Goal: Information Seeking & Learning: Learn about a topic

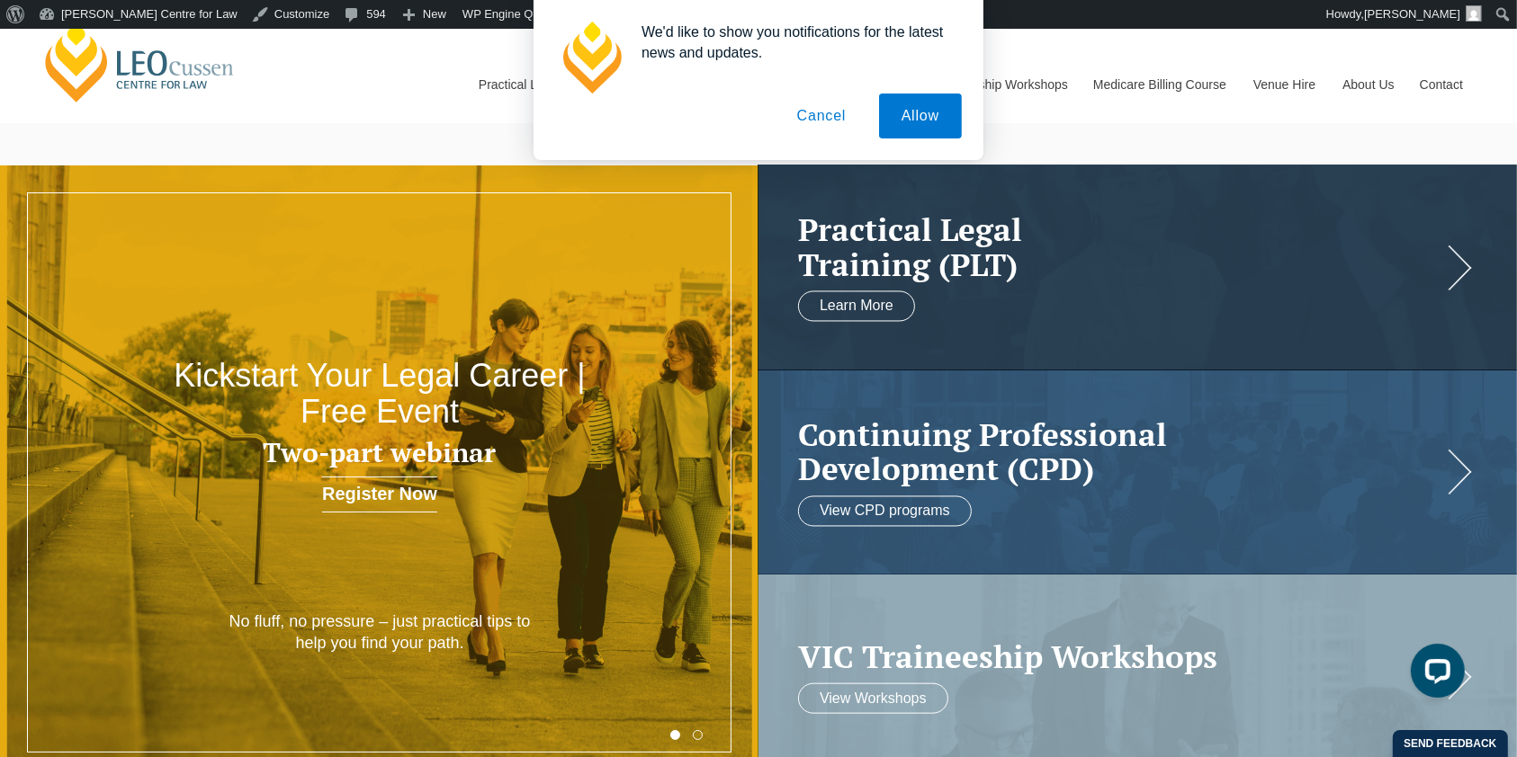
click at [782, 123] on button "Cancel" at bounding box center [821, 116] width 94 height 45
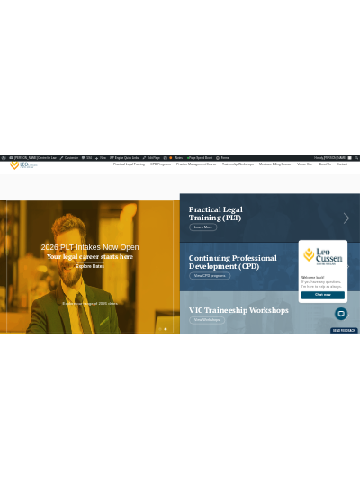
scroll to position [120, 0]
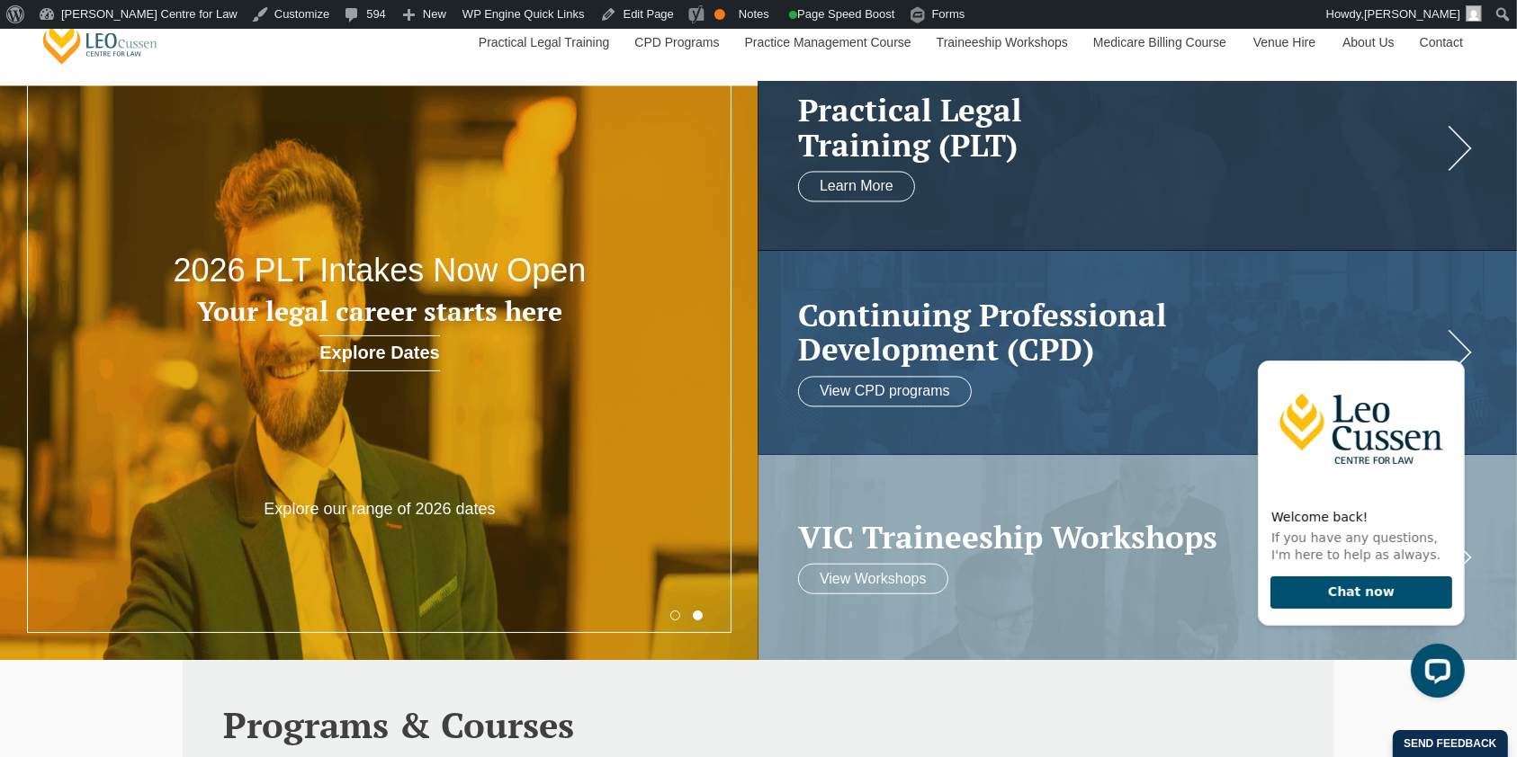
click at [698, 618] on button "2" at bounding box center [698, 616] width 10 height 10
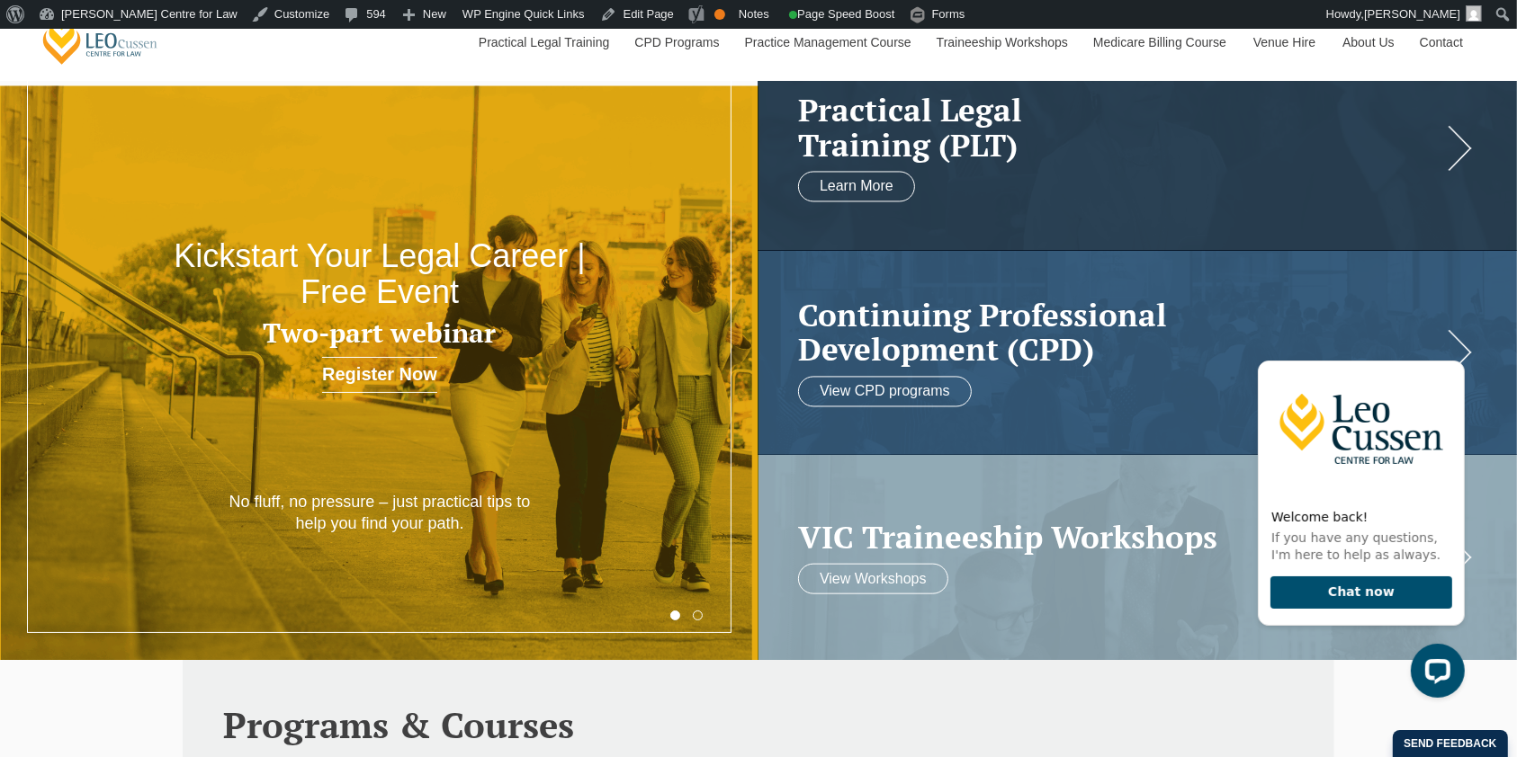
drag, startPoint x: 585, startPoint y: 445, endPoint x: 625, endPoint y: 432, distance: 42.7
click at [625, 432] on div at bounding box center [379, 392] width 759 height 614
click at [619, 431] on div at bounding box center [379, 392] width 759 height 614
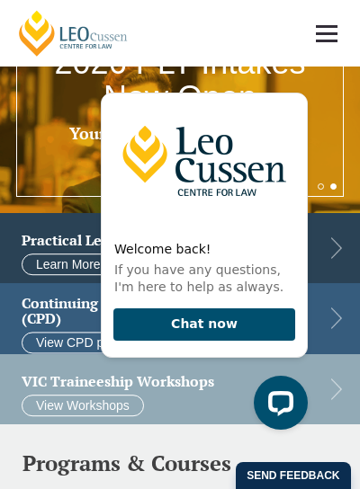
click at [298, 77] on icon "Hide greeting" at bounding box center [297, 79] width 10 height 10
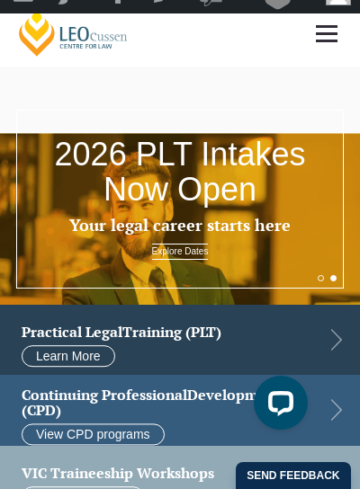
scroll to position [0, 0]
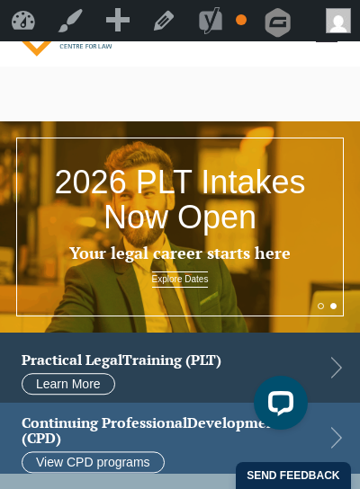
click at [333, 308] on button "2" at bounding box center [333, 306] width 6 height 6
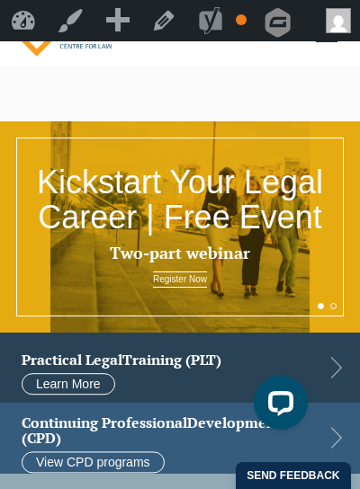
click at [194, 211] on h2 "Kickstart Your Legal Career | Free Event" at bounding box center [180, 200] width 288 height 71
click at [118, 187] on h2 "Kickstart Your Legal Career | Free Event" at bounding box center [180, 200] width 288 height 71
click at [323, 307] on button "1" at bounding box center [321, 306] width 6 height 6
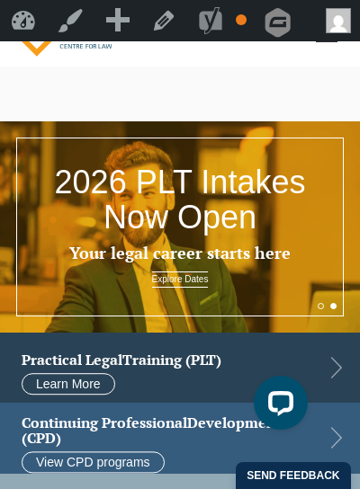
click at [336, 308] on button "2" at bounding box center [333, 306] width 6 height 6
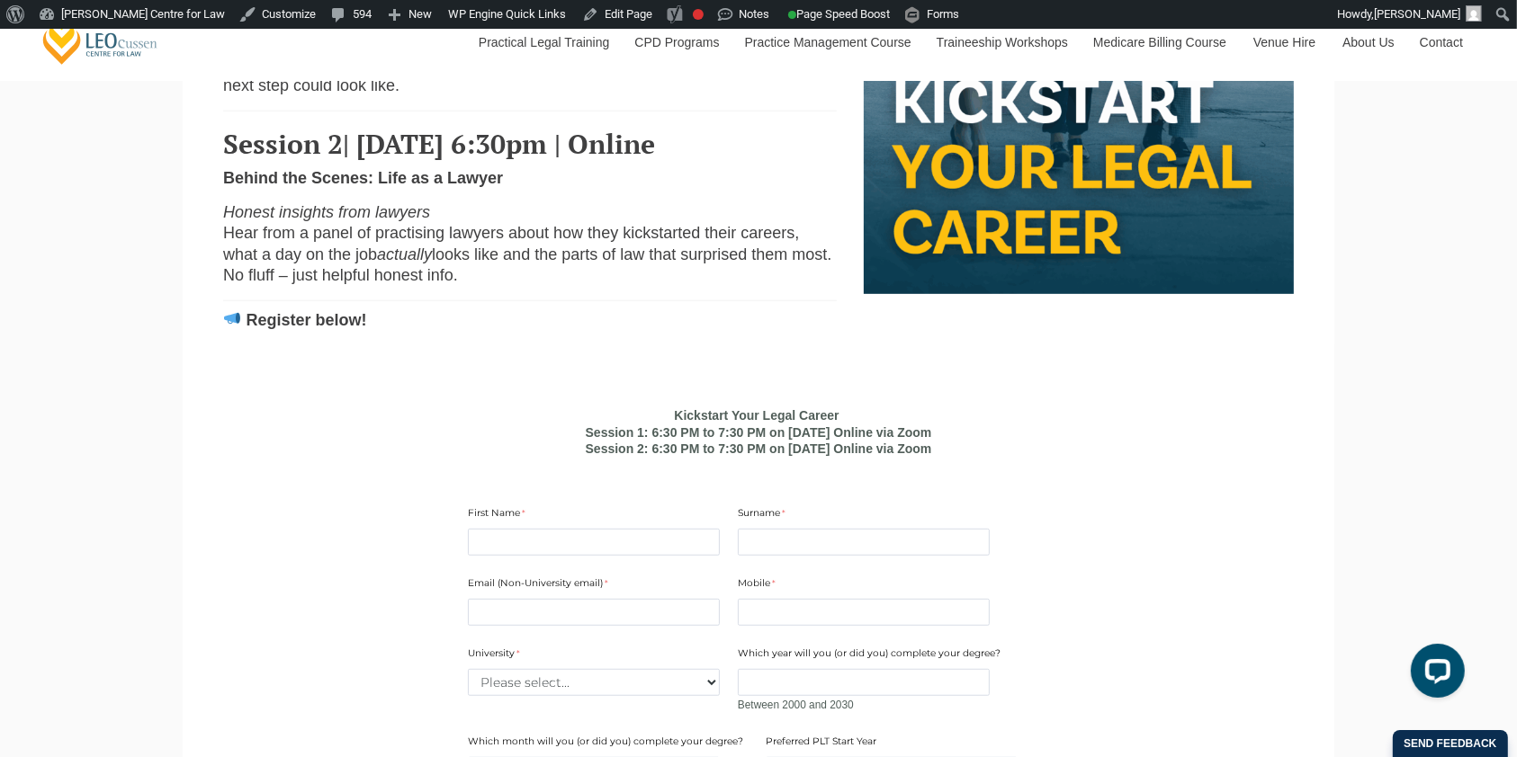
scroll to position [947, 0]
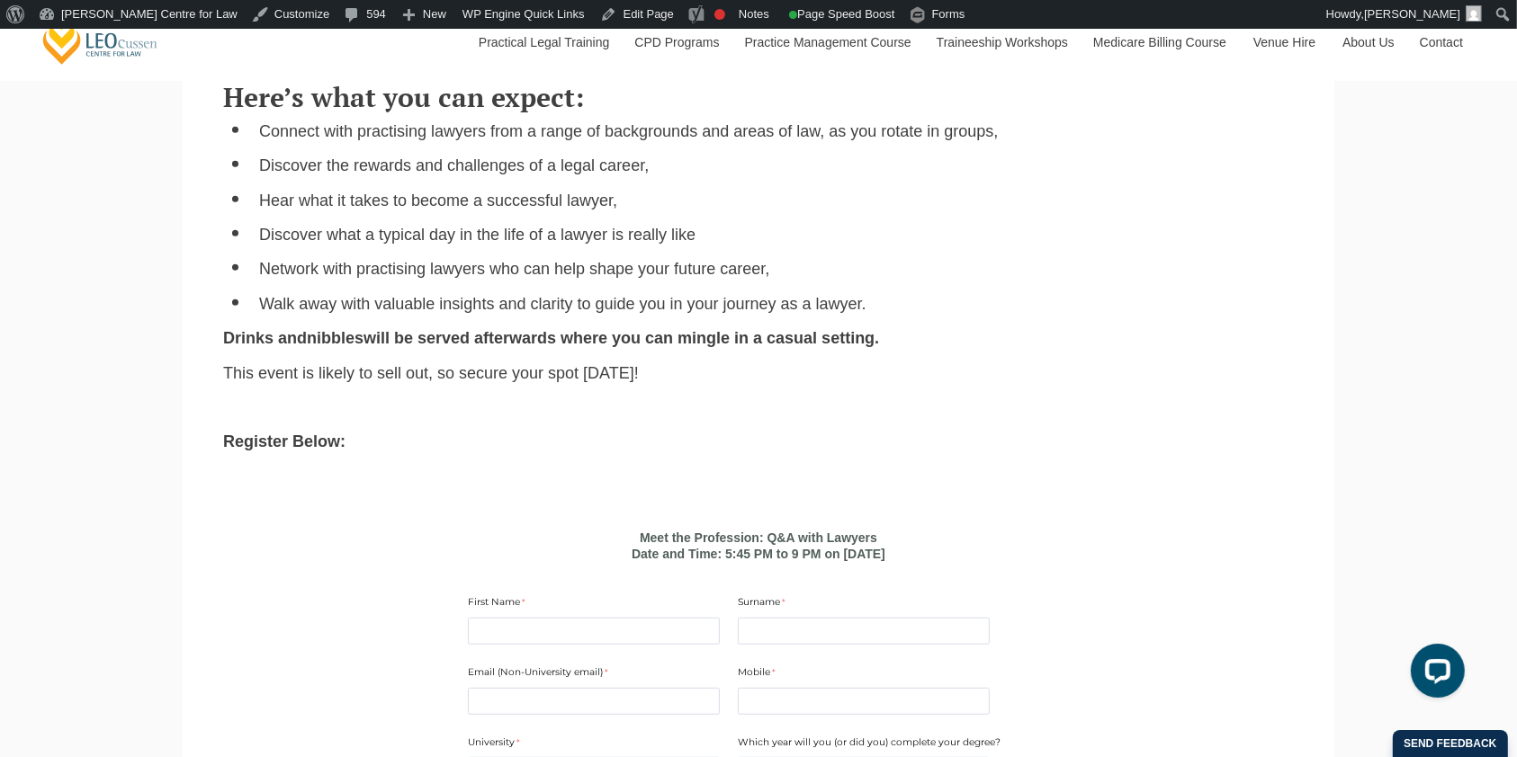
scroll to position [1019, 0]
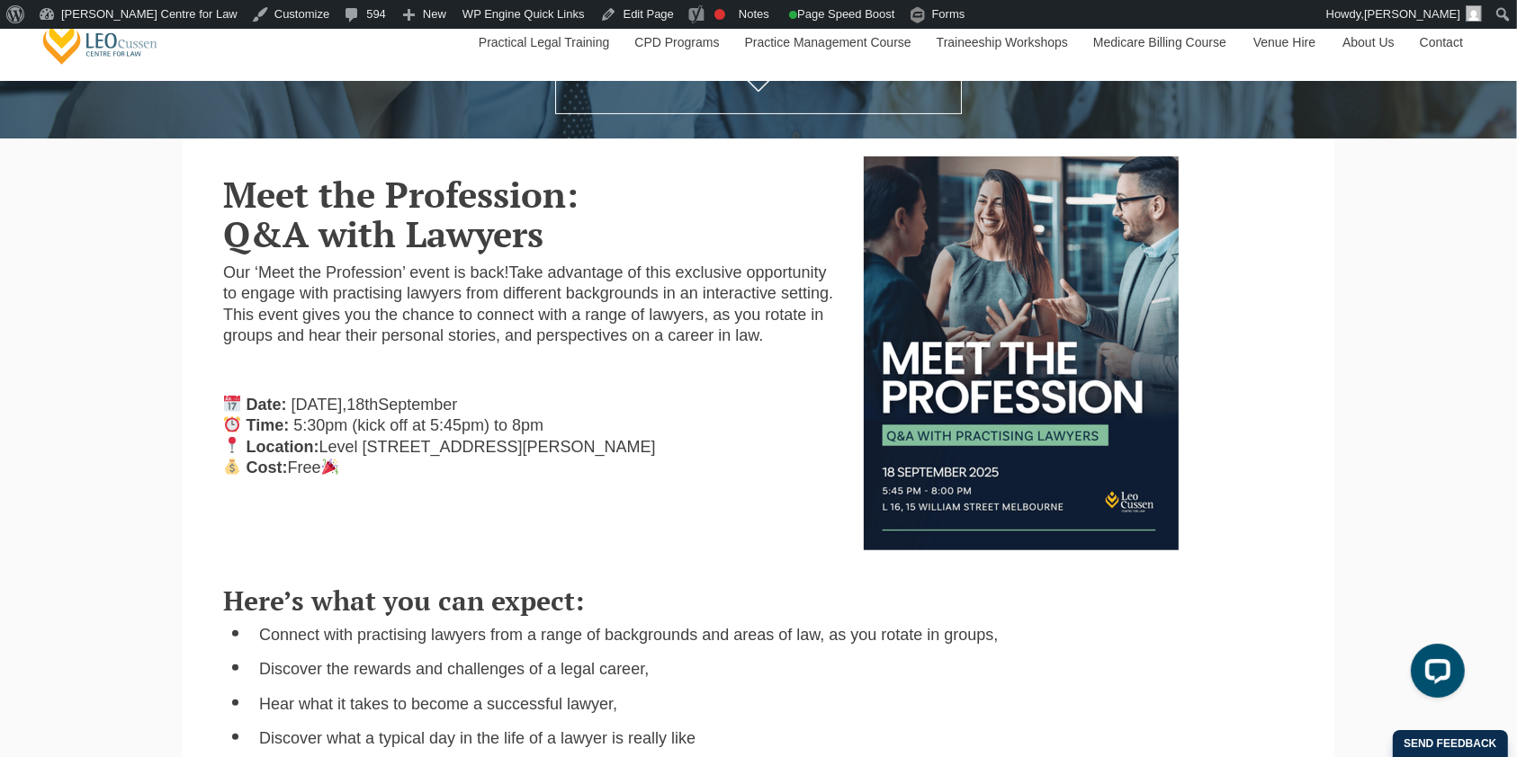
scroll to position [439, 0]
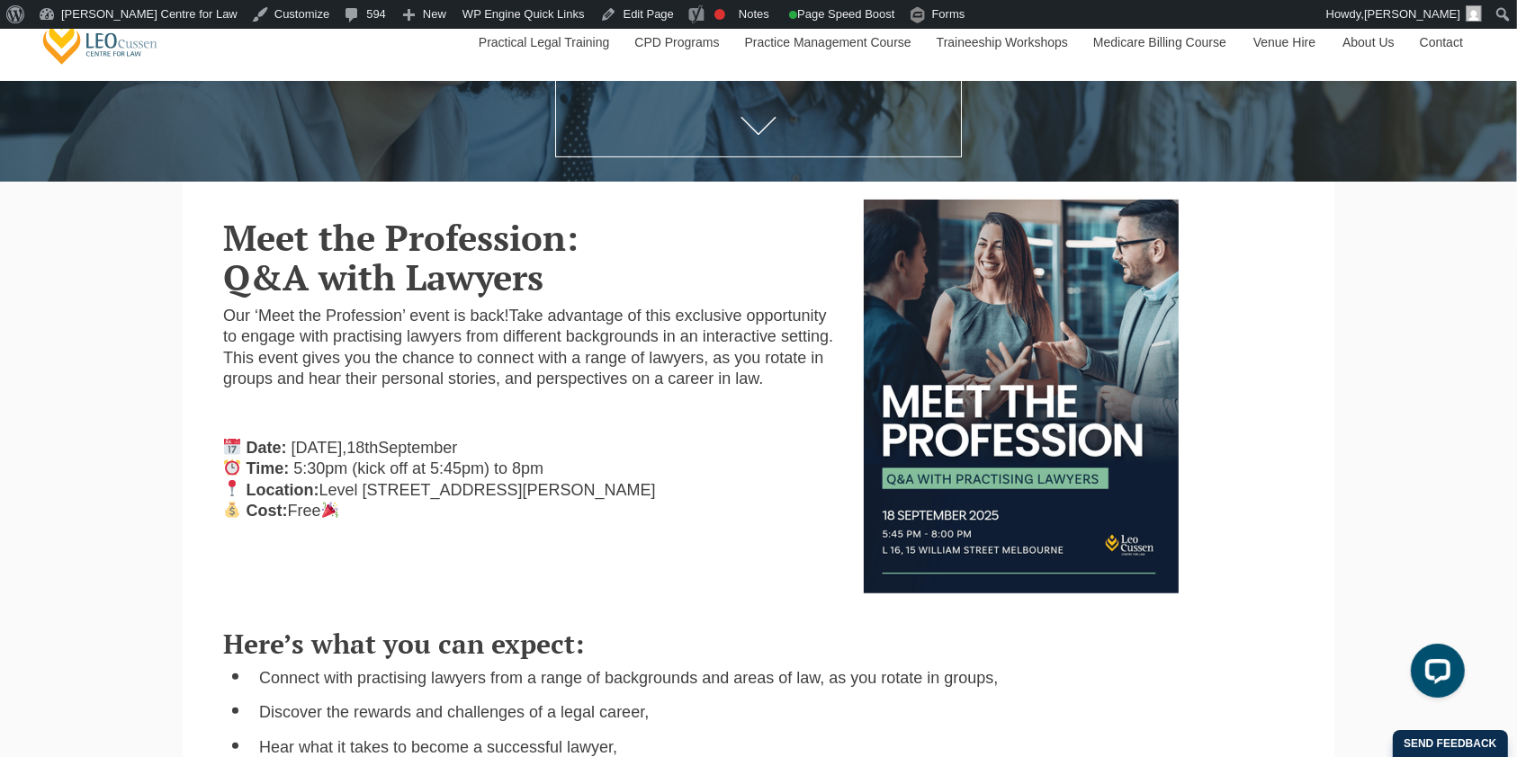
click at [796, 467] on p "Date: [DATE] Time: 5:30pm (kick off at 5:45pm) to 8pm Location: [STREET_ADDRESS…" at bounding box center [529, 480] width 613 height 85
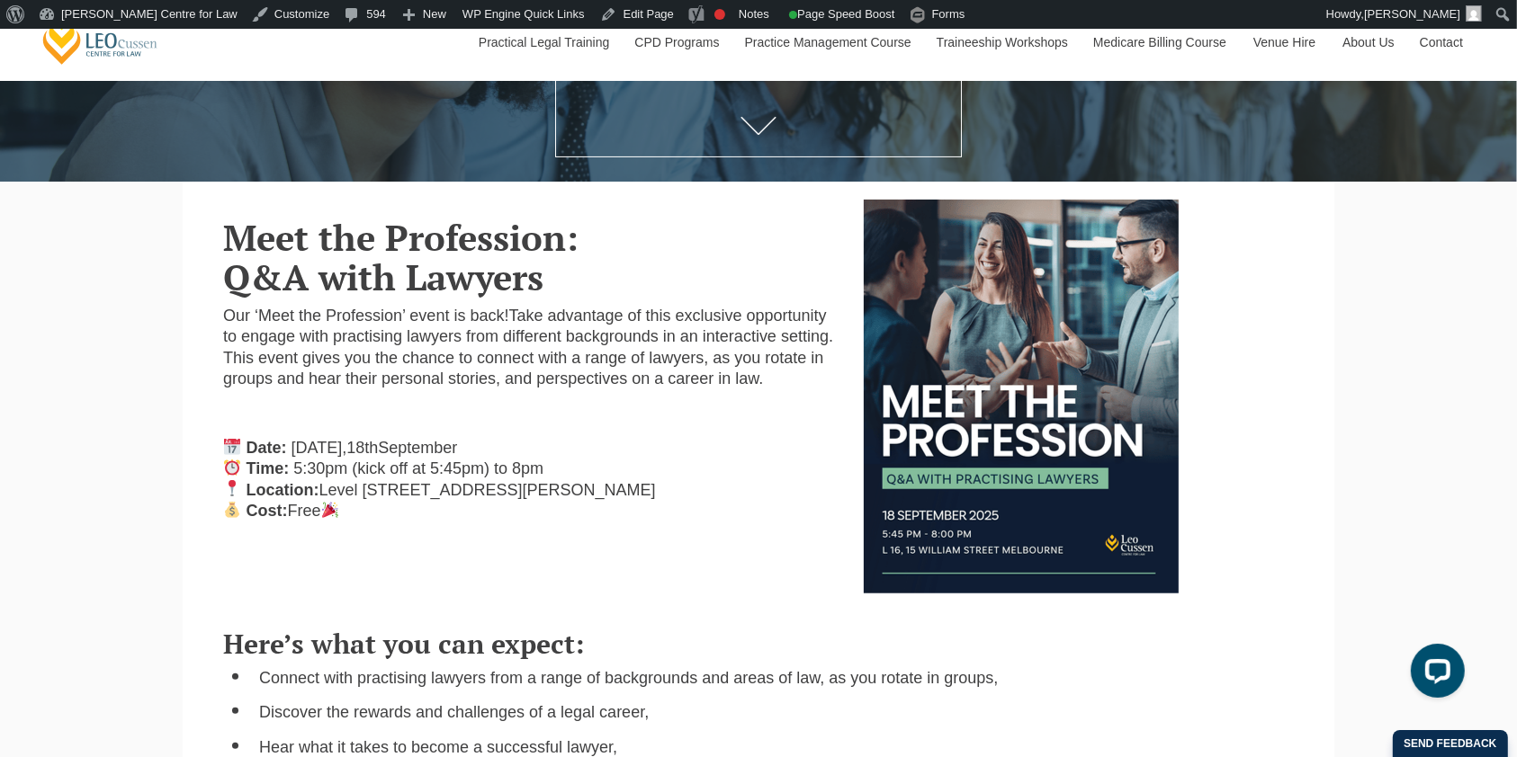
scroll to position [489, 0]
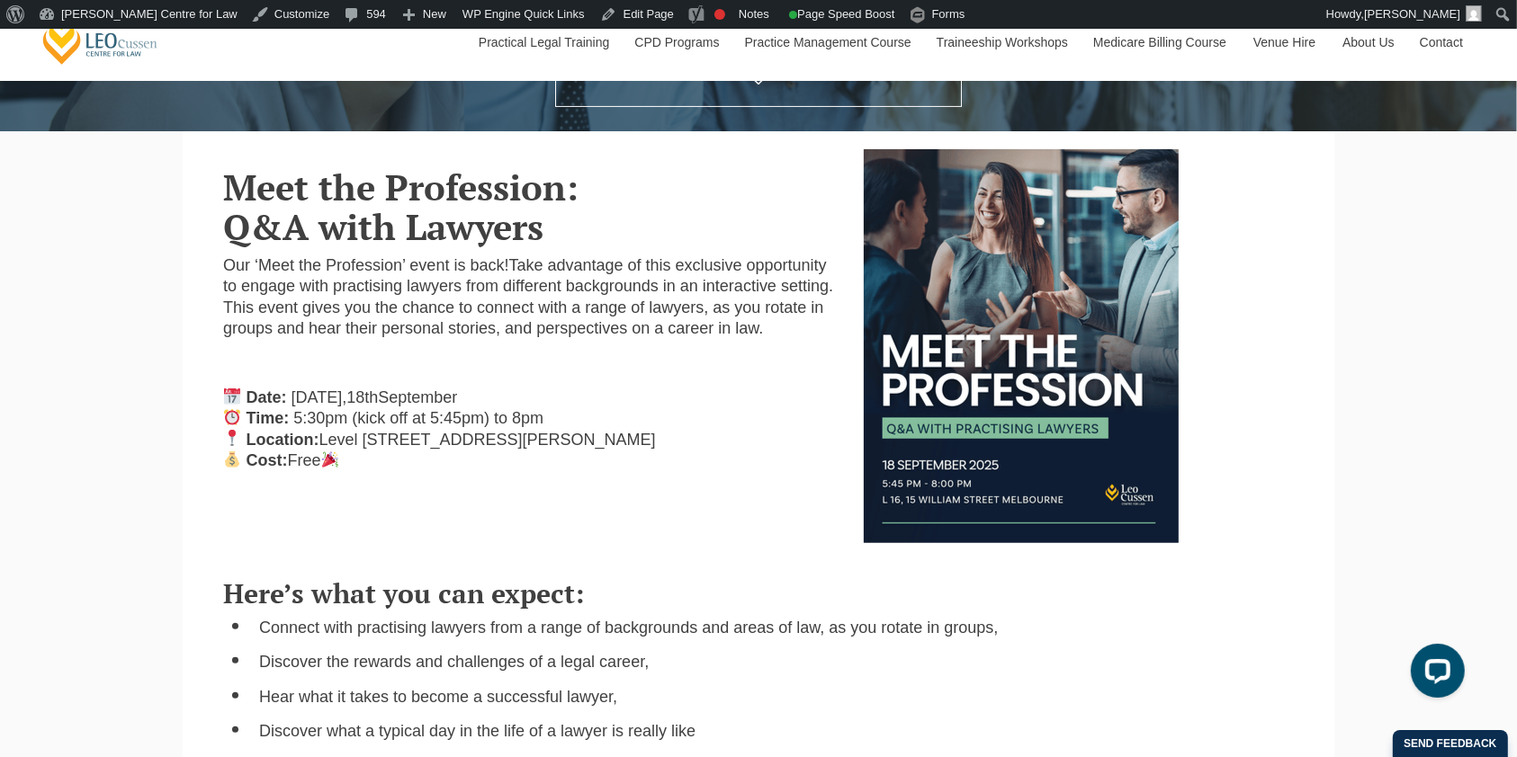
click at [600, 479] on div "Meet the Profession: Q&A with Lawyers Our ‘Meet the Profession’ event is back! …" at bounding box center [530, 317] width 640 height 336
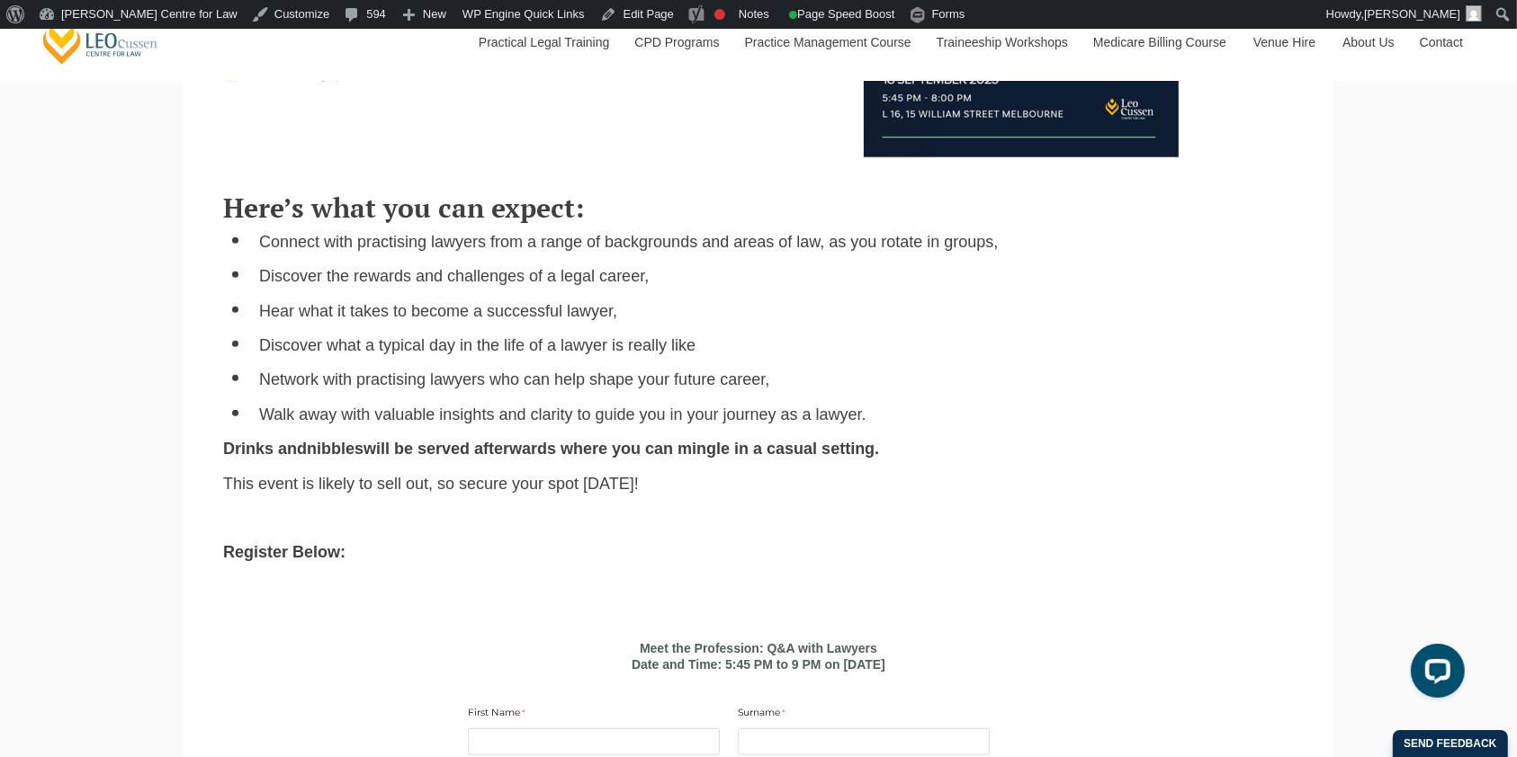
scroll to position [694, 0]
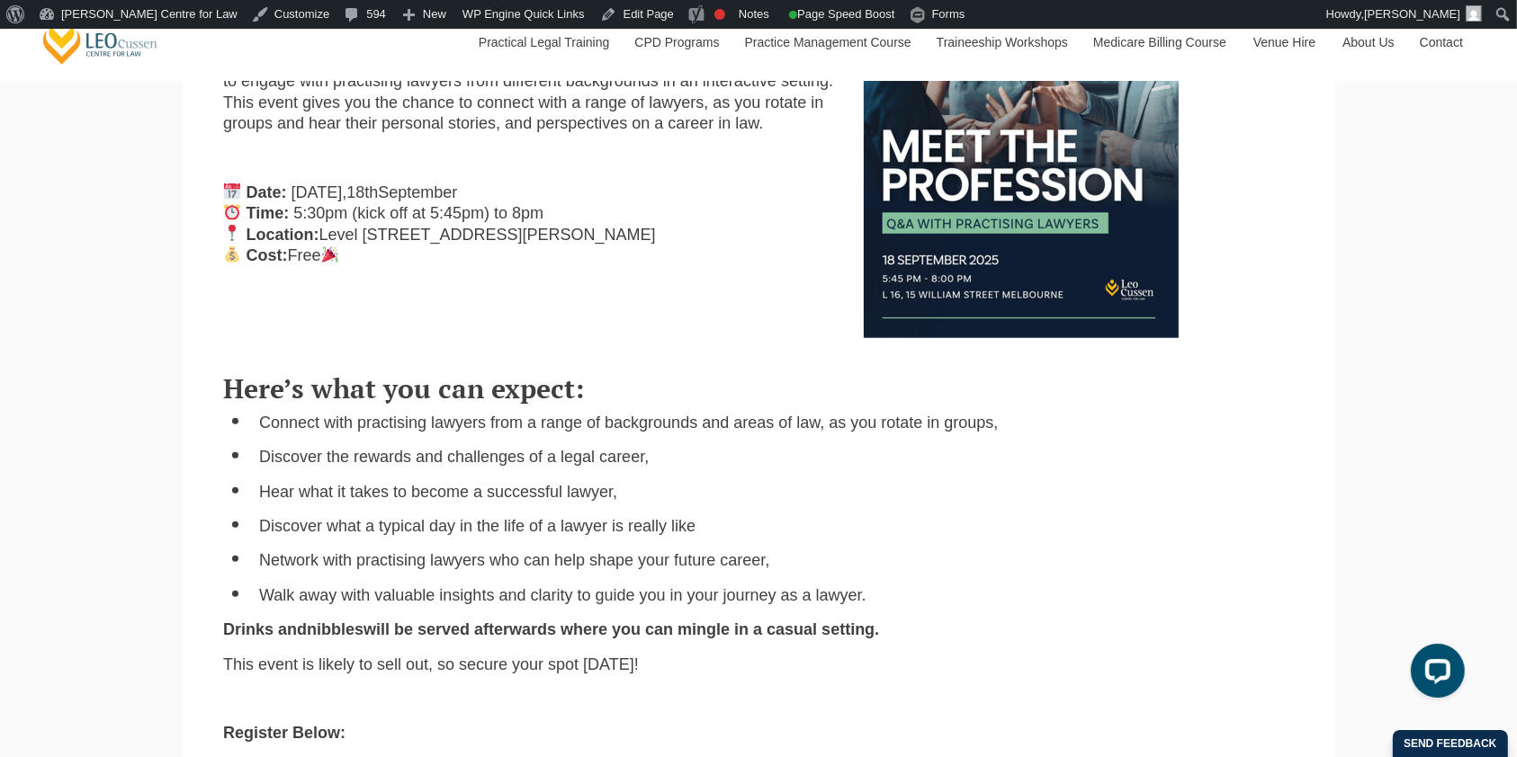
click at [684, 313] on div "Meet the Profession: Q&A with Lawyers Our ‘Meet the Profession’ event is back! …" at bounding box center [758, 141] width 1097 height 394
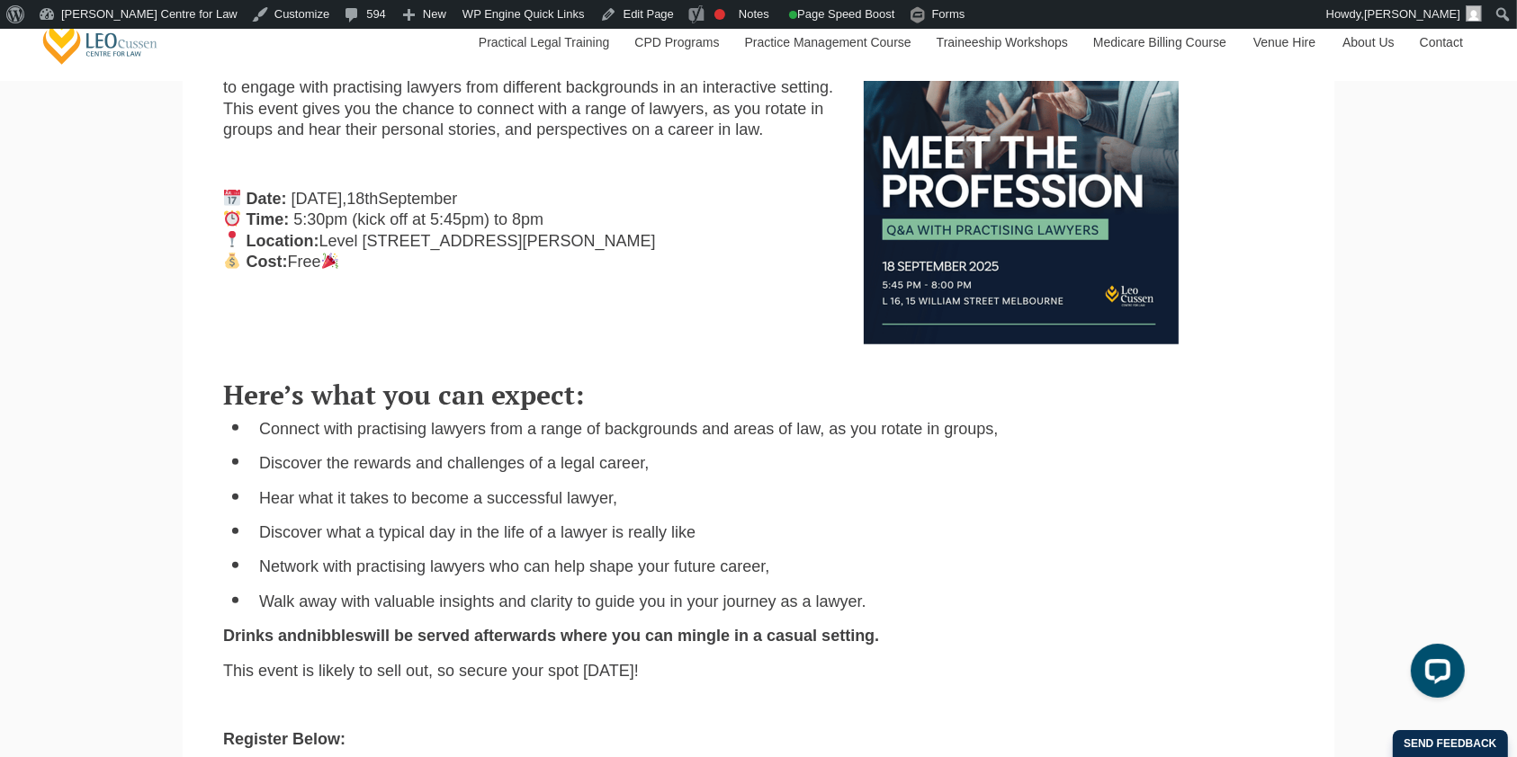
scroll to position [690, 0]
click at [665, 291] on div "Meet the Profession: Q&A with Lawyers Our ‘Meet the Profession’ event is back! …" at bounding box center [758, 146] width 1097 height 394
